Goal: Check status: Check status

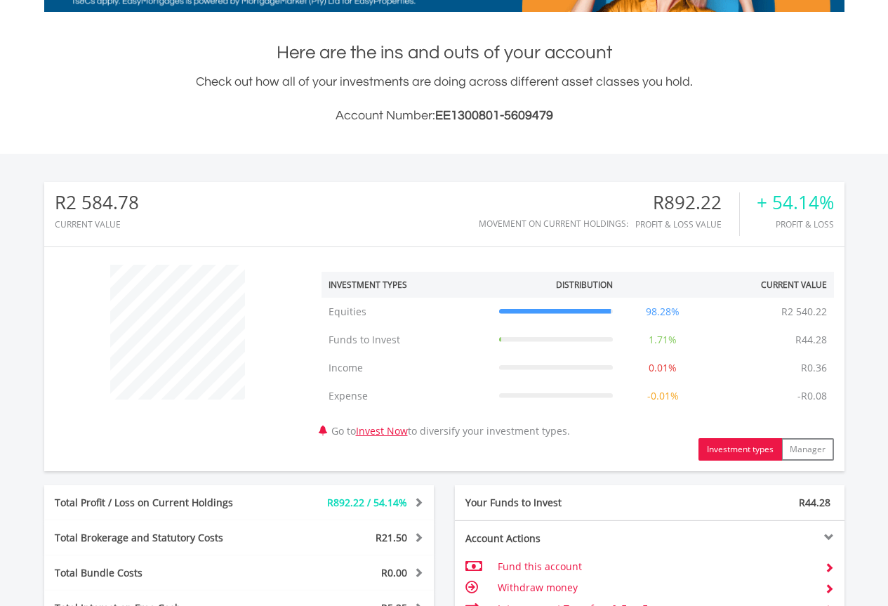
scroll to position [632, 0]
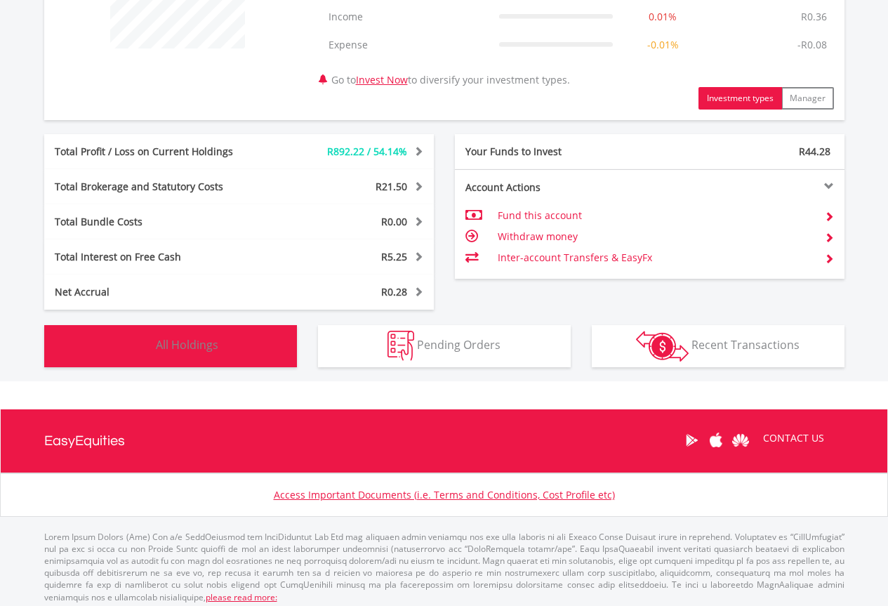
click at [255, 340] on button "Holdings All Holdings" at bounding box center [170, 346] width 253 height 42
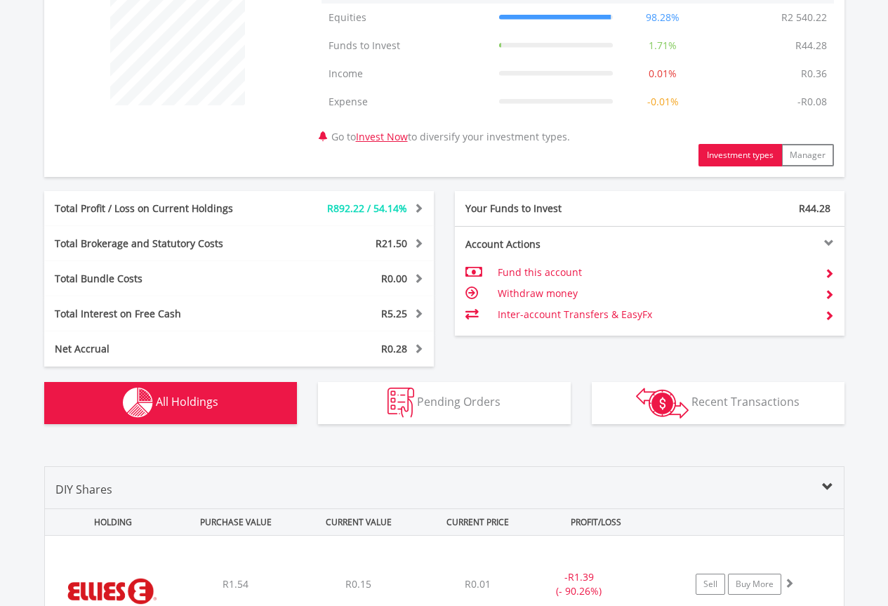
scroll to position [0, 0]
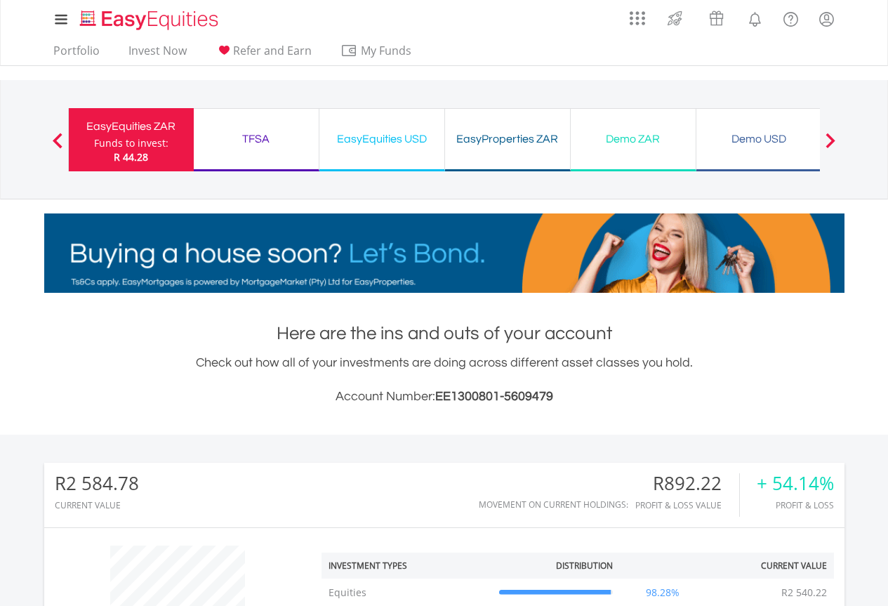
click at [253, 140] on div "TFSA" at bounding box center [256, 139] width 108 height 20
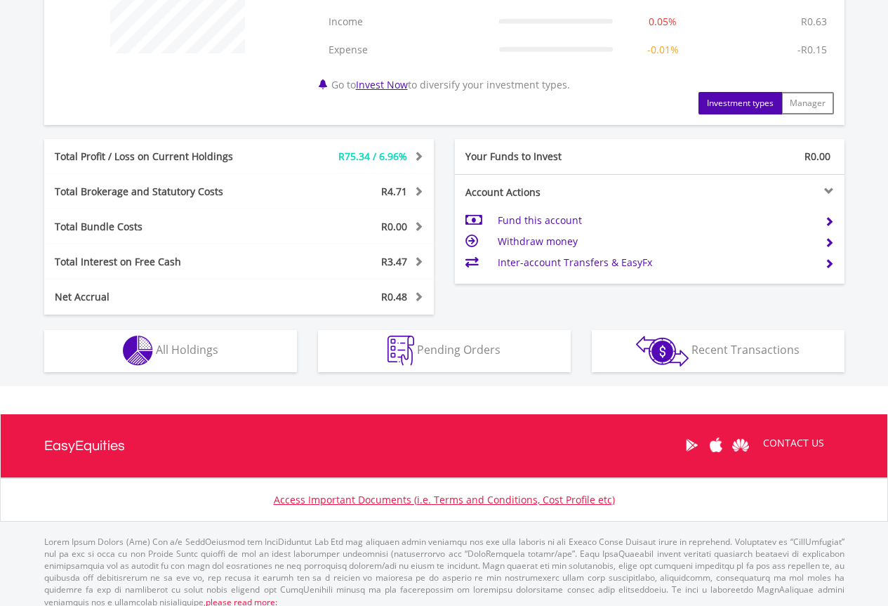
scroll to position [638, 0]
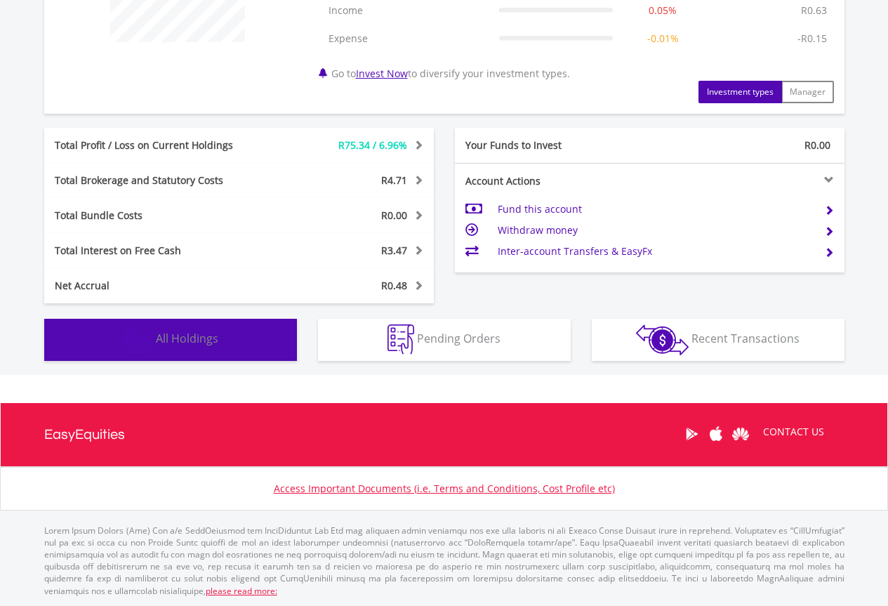
click at [267, 335] on button "Holdings All Holdings" at bounding box center [170, 340] width 253 height 42
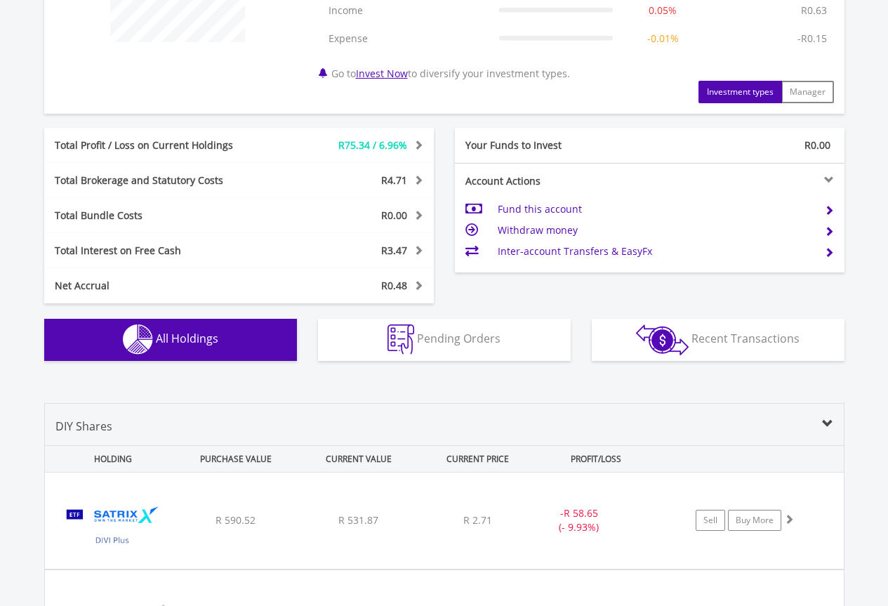
scroll to position [1041, 0]
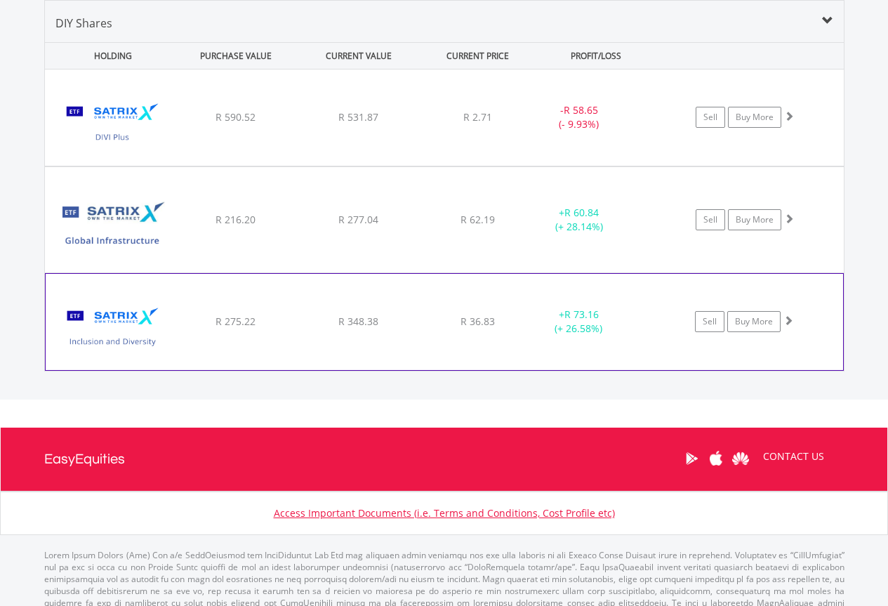
click at [493, 124] on div "R 36.83" at bounding box center [478, 117] width 112 height 14
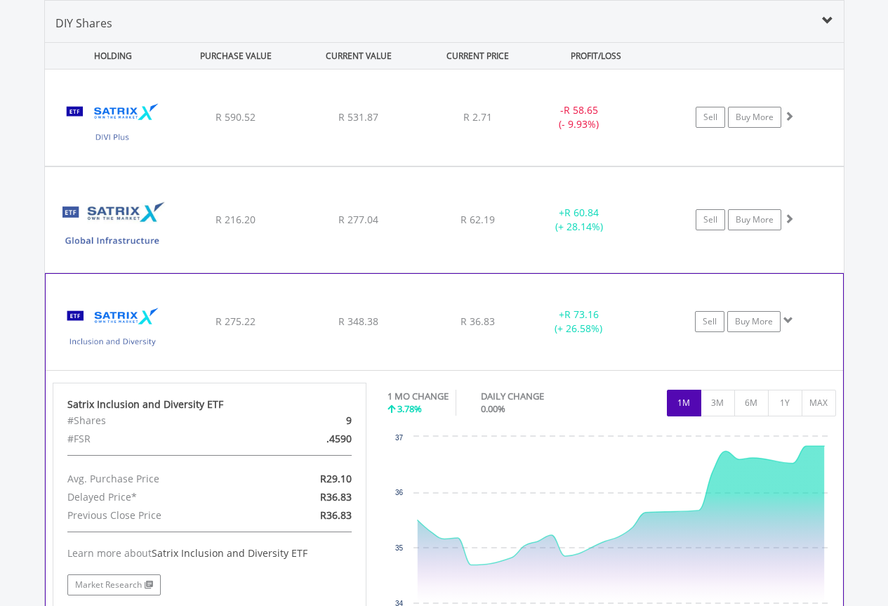
click at [531, 234] on div "+ R 73.16 (+ 26.58%)" at bounding box center [579, 220] width 106 height 28
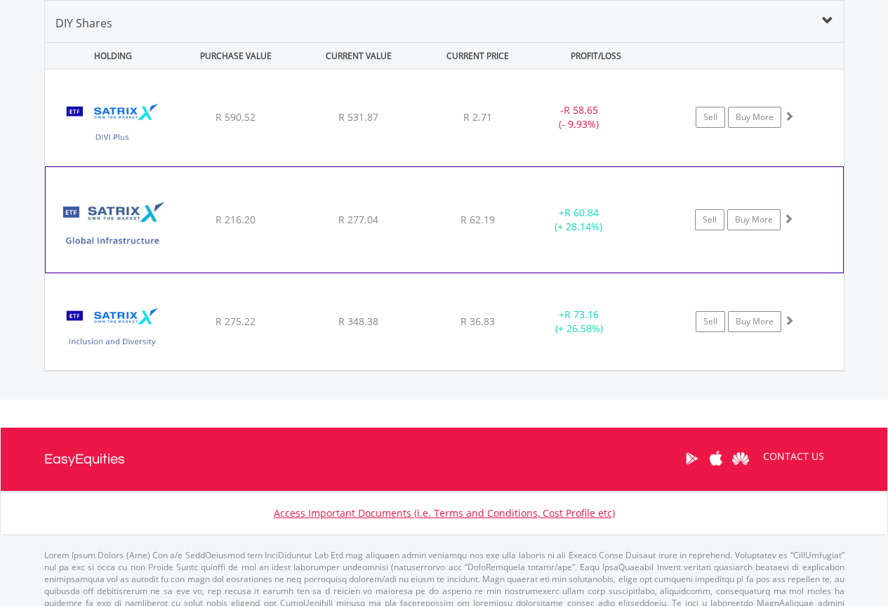
click at [518, 166] on div "﻿ Satrix Global Infrastructure ETF R 216.20 R 277.04 R 62.19 + R 60.84 (+ 28.14…" at bounding box center [444, 117] width 799 height 96
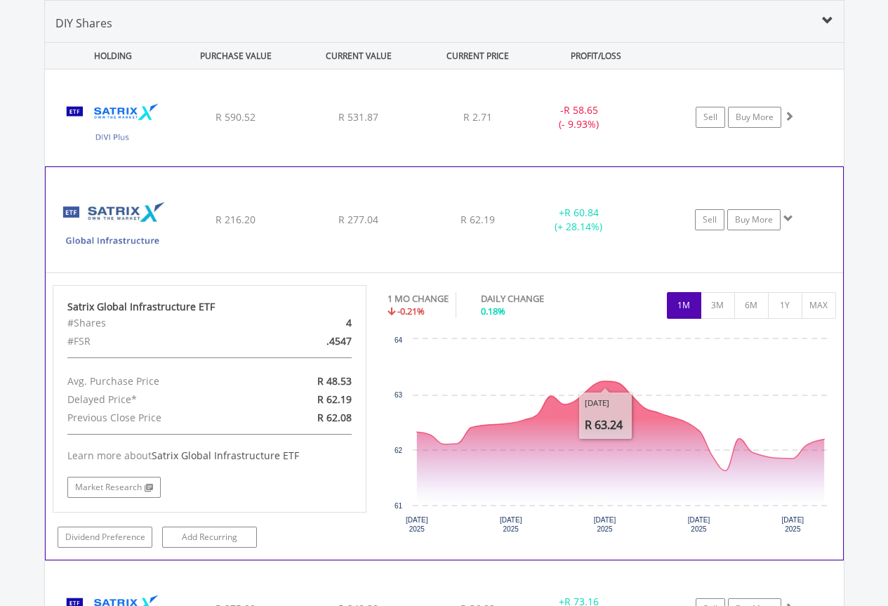
click at [532, 166] on div "﻿ Satrix Global Infrastructure ETF R 216.20 R 277.04 R 62.19 + R 60.84 (+ 28.14…" at bounding box center [444, 117] width 799 height 96
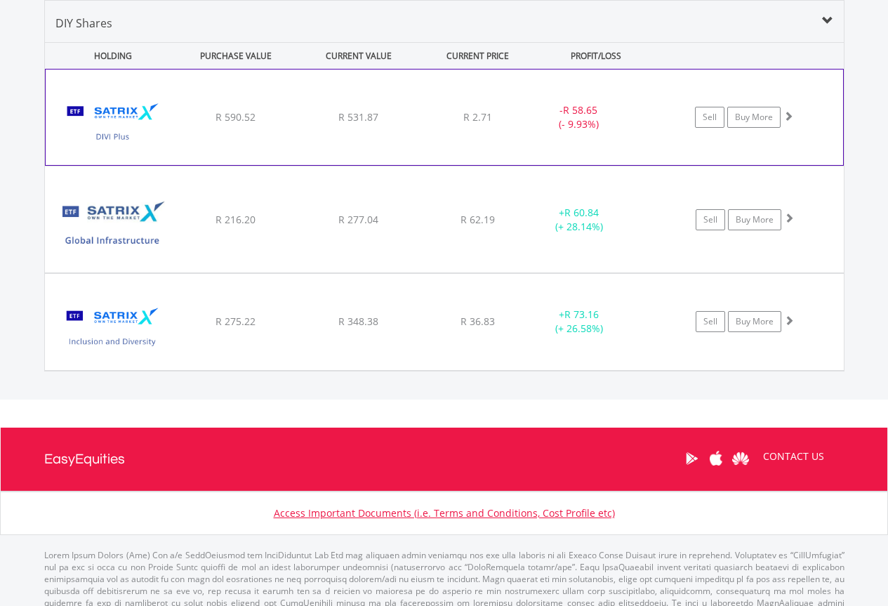
click at [509, 133] on div "﻿ Satrix DIVI ETF R 590.52 R 531.87 R 2.71 - R 58.65 (- 9.93%) Sell Buy More" at bounding box center [444, 116] width 797 height 95
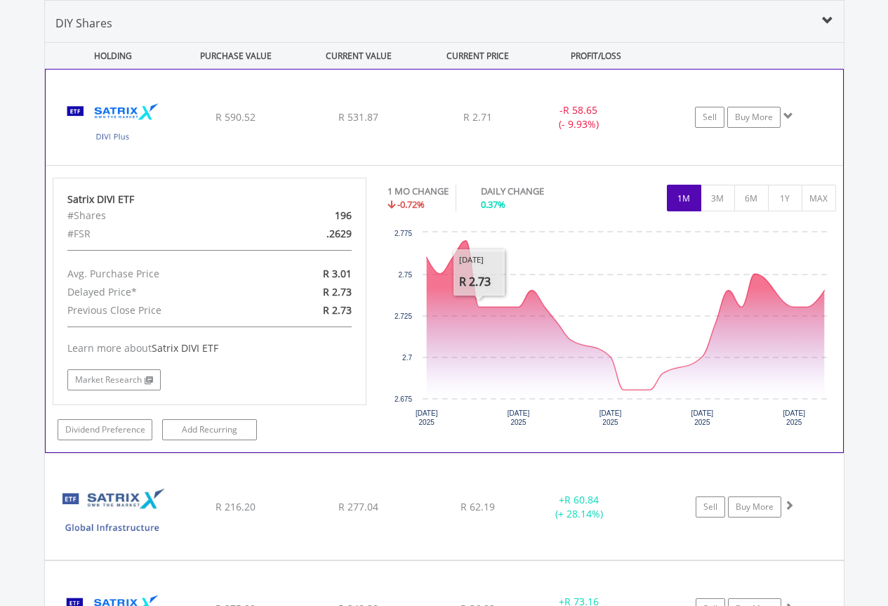
click at [522, 138] on div "﻿ Satrix DIVI ETF R 590.52 R 531.87 R 2.71 - R 58.65 (- 9.93%) Sell Buy More" at bounding box center [444, 116] width 797 height 95
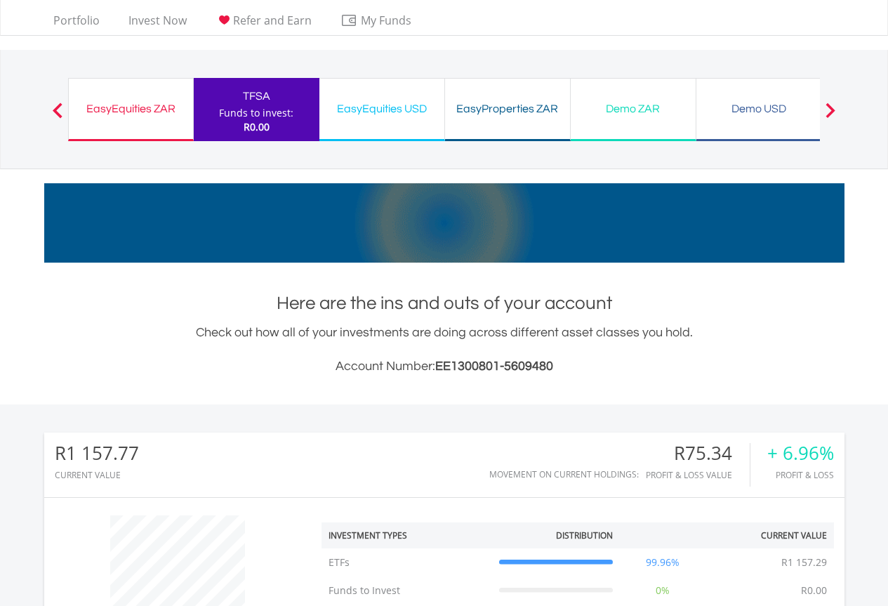
scroll to position [0, 0]
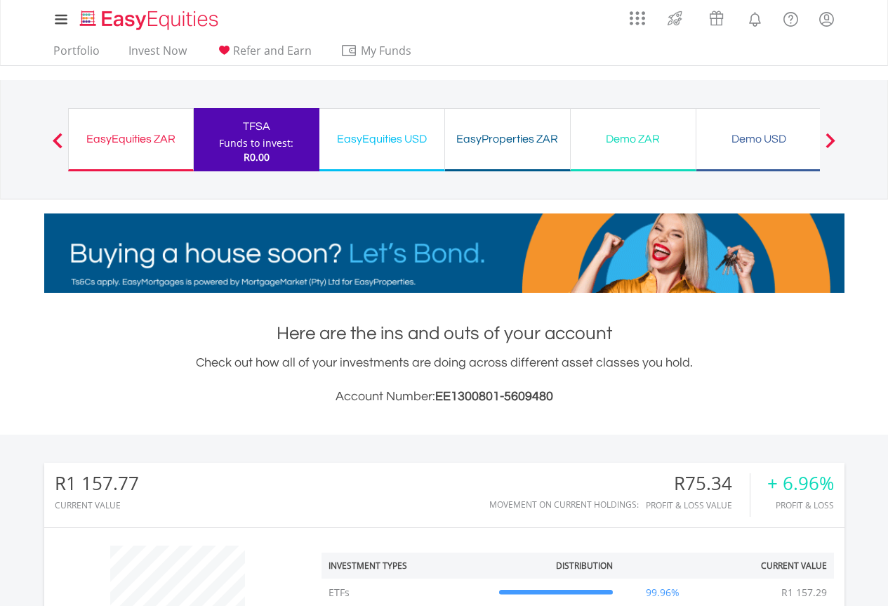
click at [114, 147] on div "EasyEquities ZAR" at bounding box center [130, 139] width 107 height 20
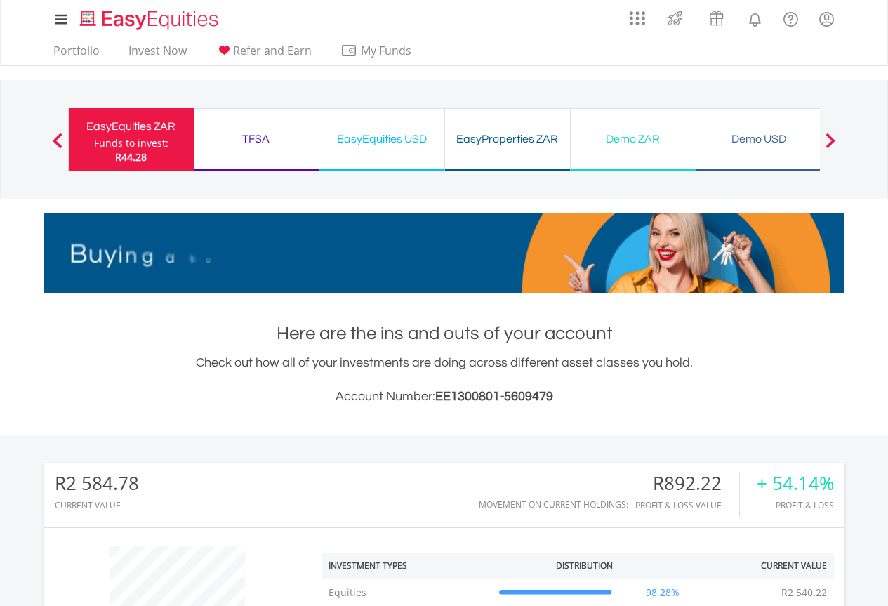
scroll to position [135, 267]
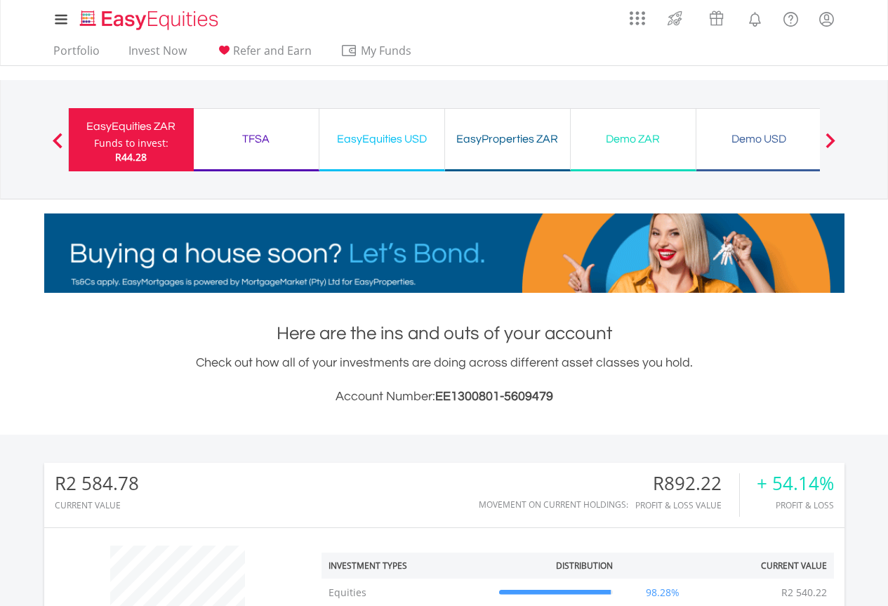
click at [505, 153] on div "EasyProperties ZAR Funds to invest: R44.28" at bounding box center [508, 139] width 126 height 63
